Goal: Find specific page/section: Find specific page/section

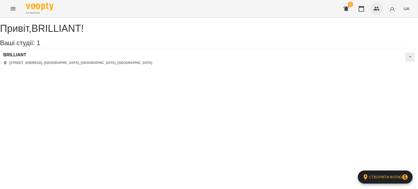
click at [378, 9] on icon "button" at bounding box center [376, 8] width 7 height 7
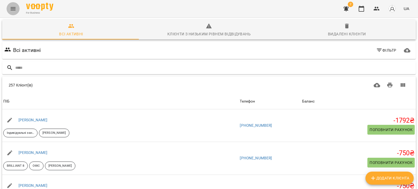
click at [16, 9] on button "Menu" at bounding box center [13, 8] width 13 height 13
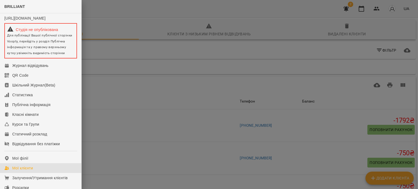
scroll to position [128, 0]
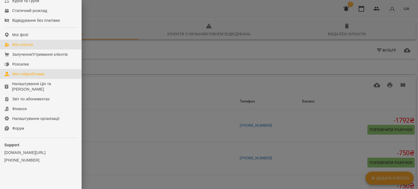
click at [38, 72] on div "Мої співробітники" at bounding box center [28, 73] width 32 height 5
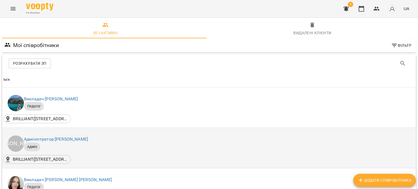
scroll to position [272, 0]
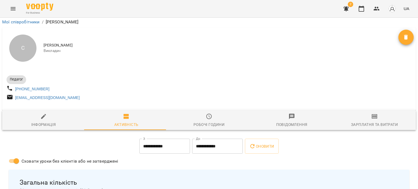
scroll to position [82, 0]
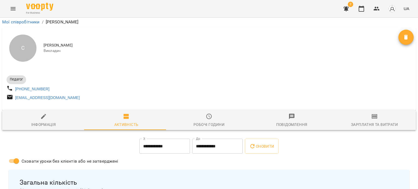
click at [363, 121] on div "Зарплатня та Витрати" at bounding box center [374, 124] width 47 height 7
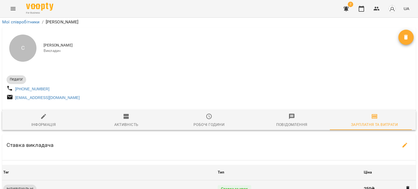
scroll to position [109, 0]
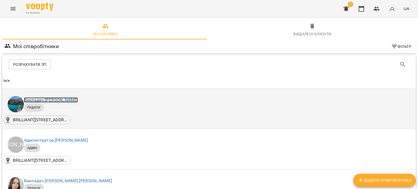
click at [59, 100] on link "Викладач: [PERSON_NAME]" at bounding box center [51, 99] width 54 height 5
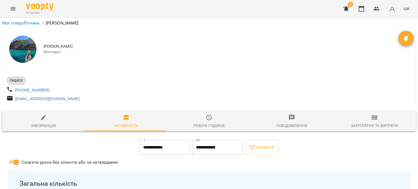
scroll to position [27, 0]
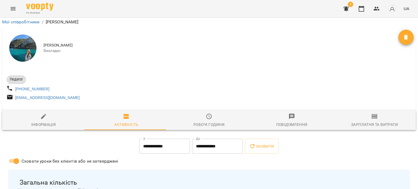
click at [353, 121] on div "Зарплатня та Витрати" at bounding box center [374, 124] width 47 height 7
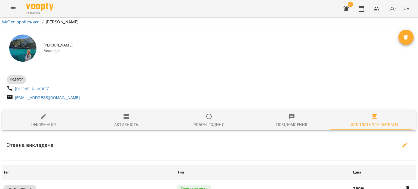
scroll to position [0, 0]
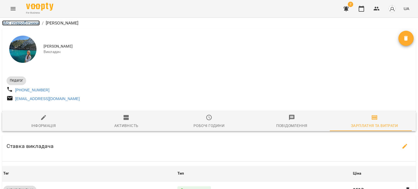
click at [17, 22] on link "Мої співробітники" at bounding box center [21, 22] width 38 height 5
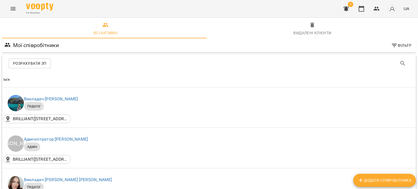
scroll to position [82, 0]
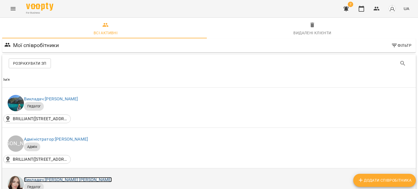
click at [82, 177] on link "Викладач: [PERSON_NAME] [PERSON_NAME]" at bounding box center [68, 179] width 88 height 5
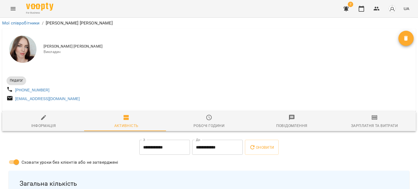
click at [374, 129] on div "Зарплатня та Витрати" at bounding box center [374, 125] width 47 height 7
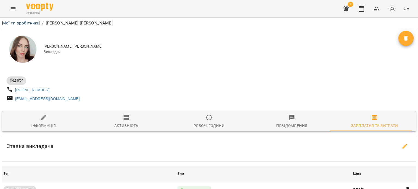
click at [18, 21] on link "Мої співробітники" at bounding box center [21, 22] width 38 height 5
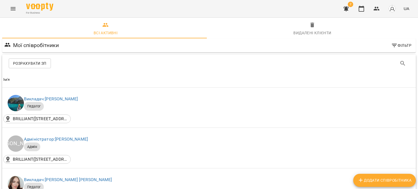
scroll to position [245, 0]
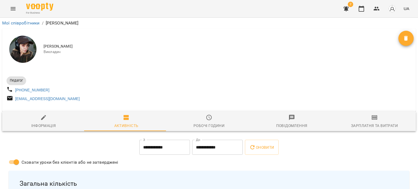
click at [381, 126] on div "Зарплатня та Витрати" at bounding box center [374, 125] width 47 height 7
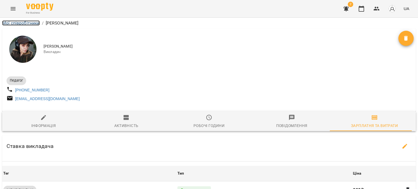
click at [27, 23] on link "Мої співробітники" at bounding box center [21, 22] width 38 height 5
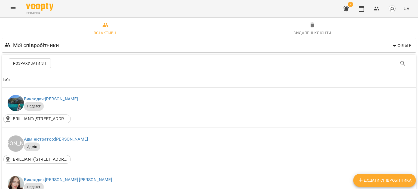
scroll to position [272, 0]
drag, startPoint x: 67, startPoint y: 70, endPoint x: 215, endPoint y: 85, distance: 148.7
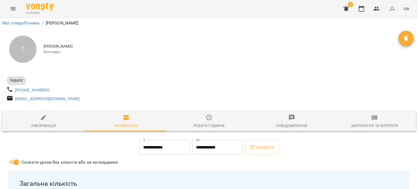
click at [365, 125] on div "Зарплатня та Витрати" at bounding box center [374, 125] width 47 height 7
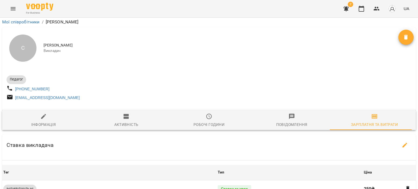
scroll to position [136, 0]
